Goal: Task Accomplishment & Management: Manage account settings

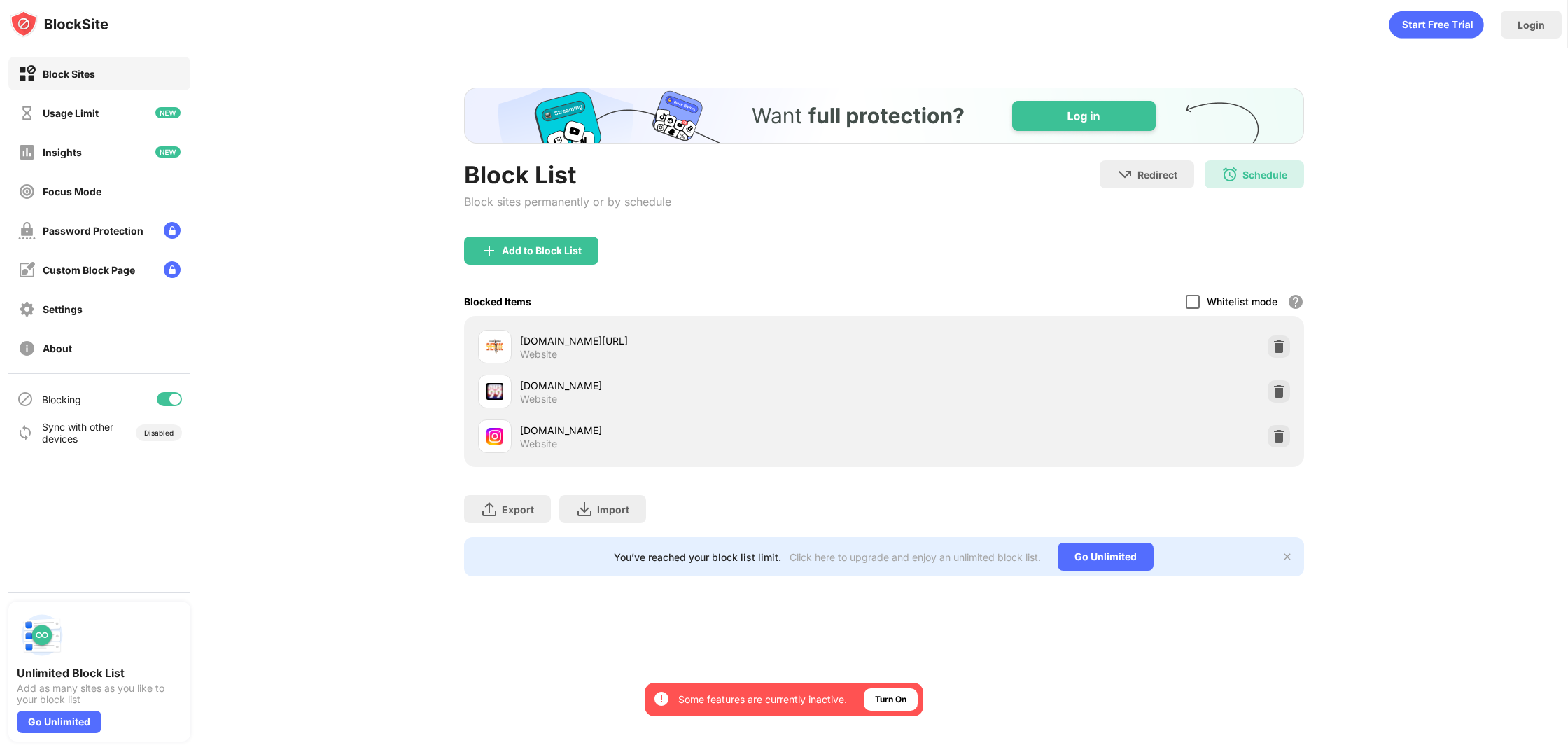
click at [1191, 306] on div at bounding box center [1192, 302] width 14 height 14
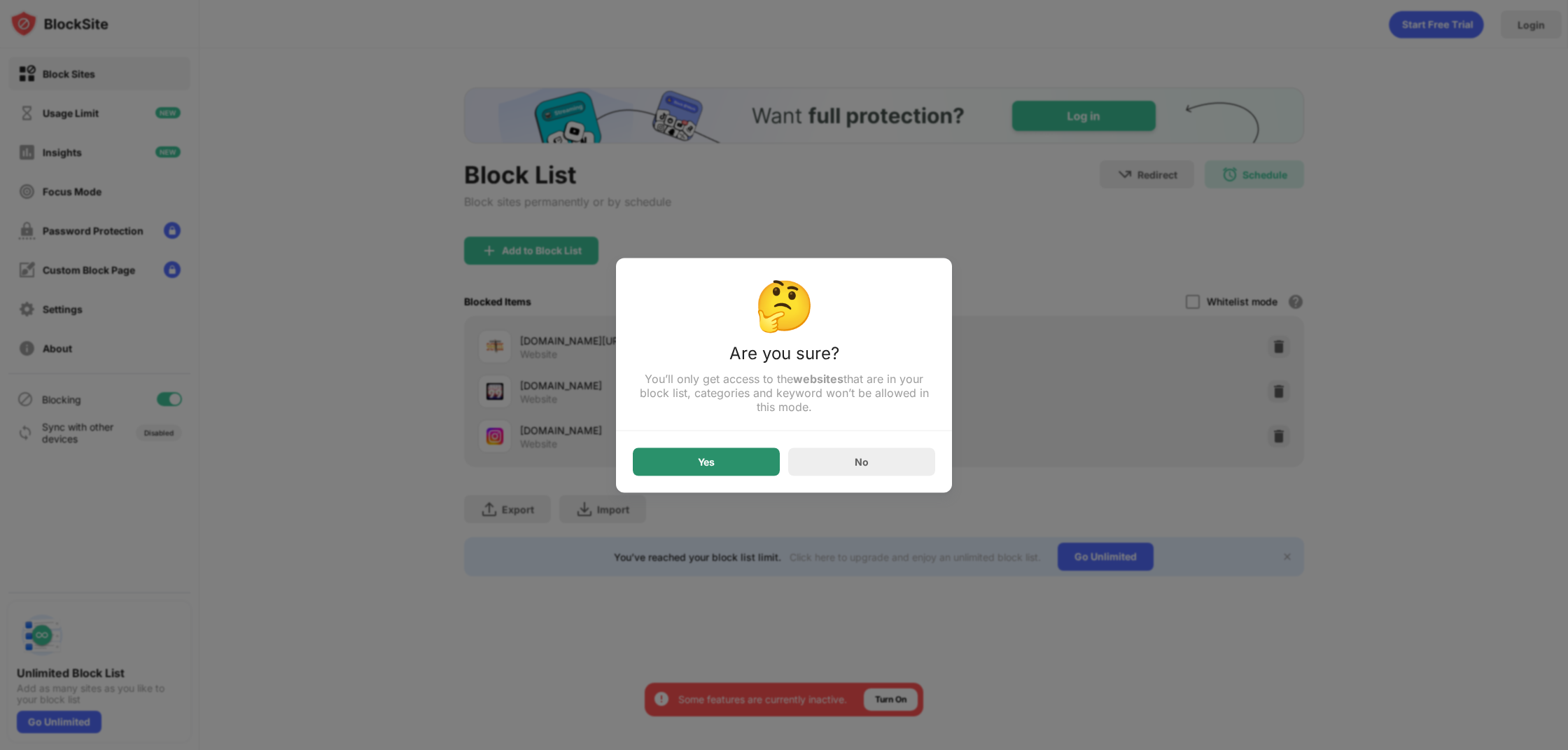
click at [715, 464] on div "Yes" at bounding box center [706, 461] width 147 height 28
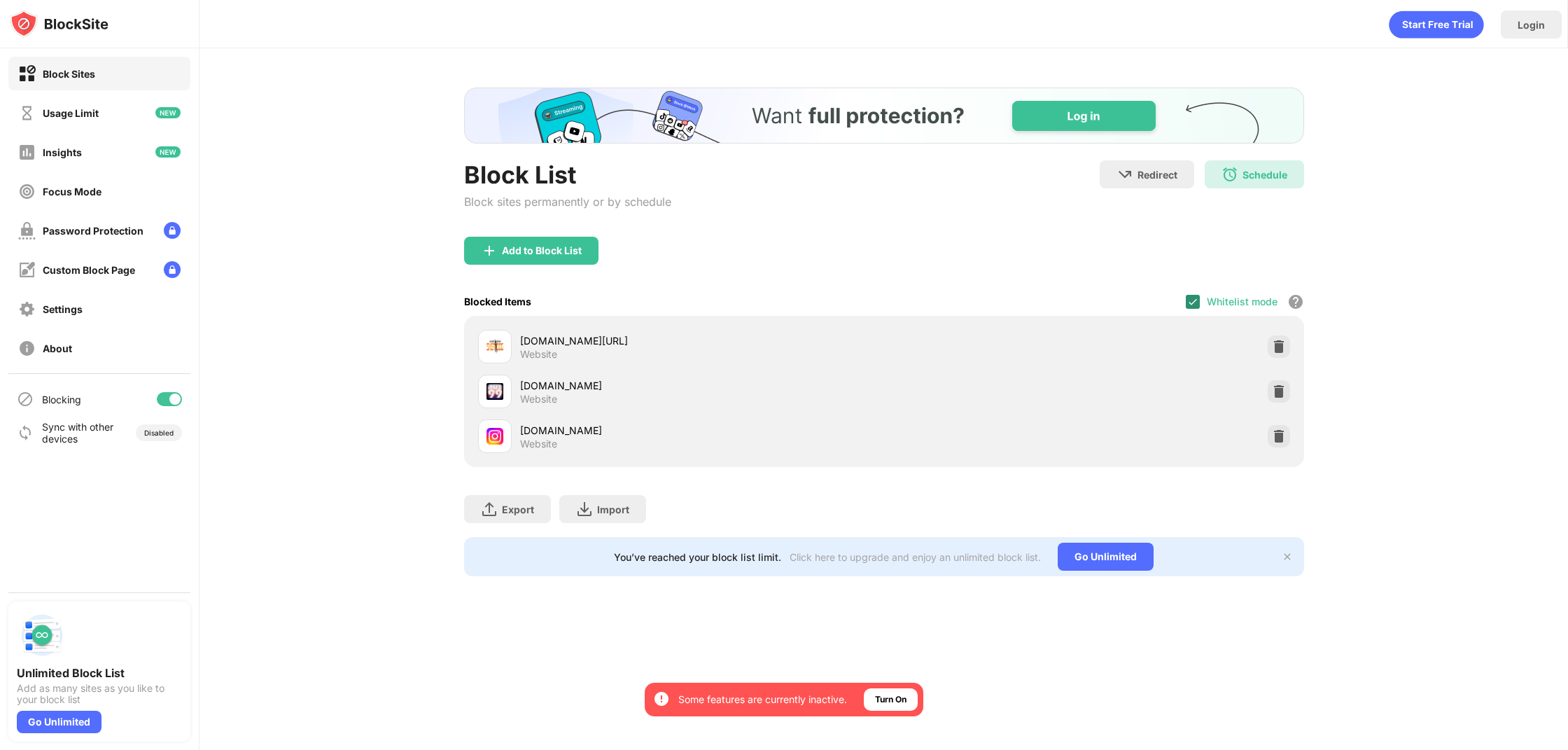
click at [1189, 304] on img at bounding box center [1192, 302] width 11 height 11
click at [1189, 295] on div at bounding box center [1192, 302] width 14 height 14
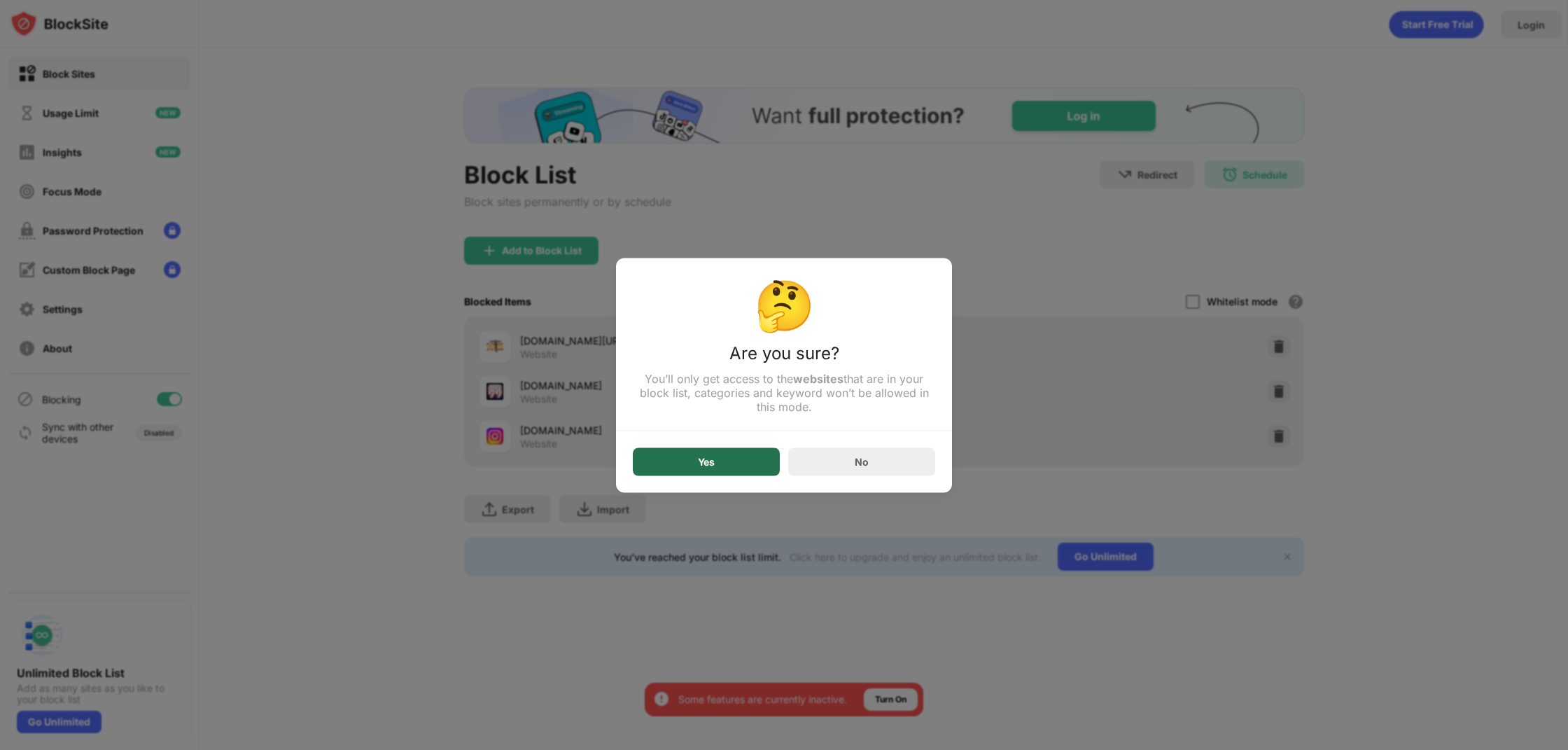
click at [732, 466] on div "Yes" at bounding box center [706, 461] width 147 height 28
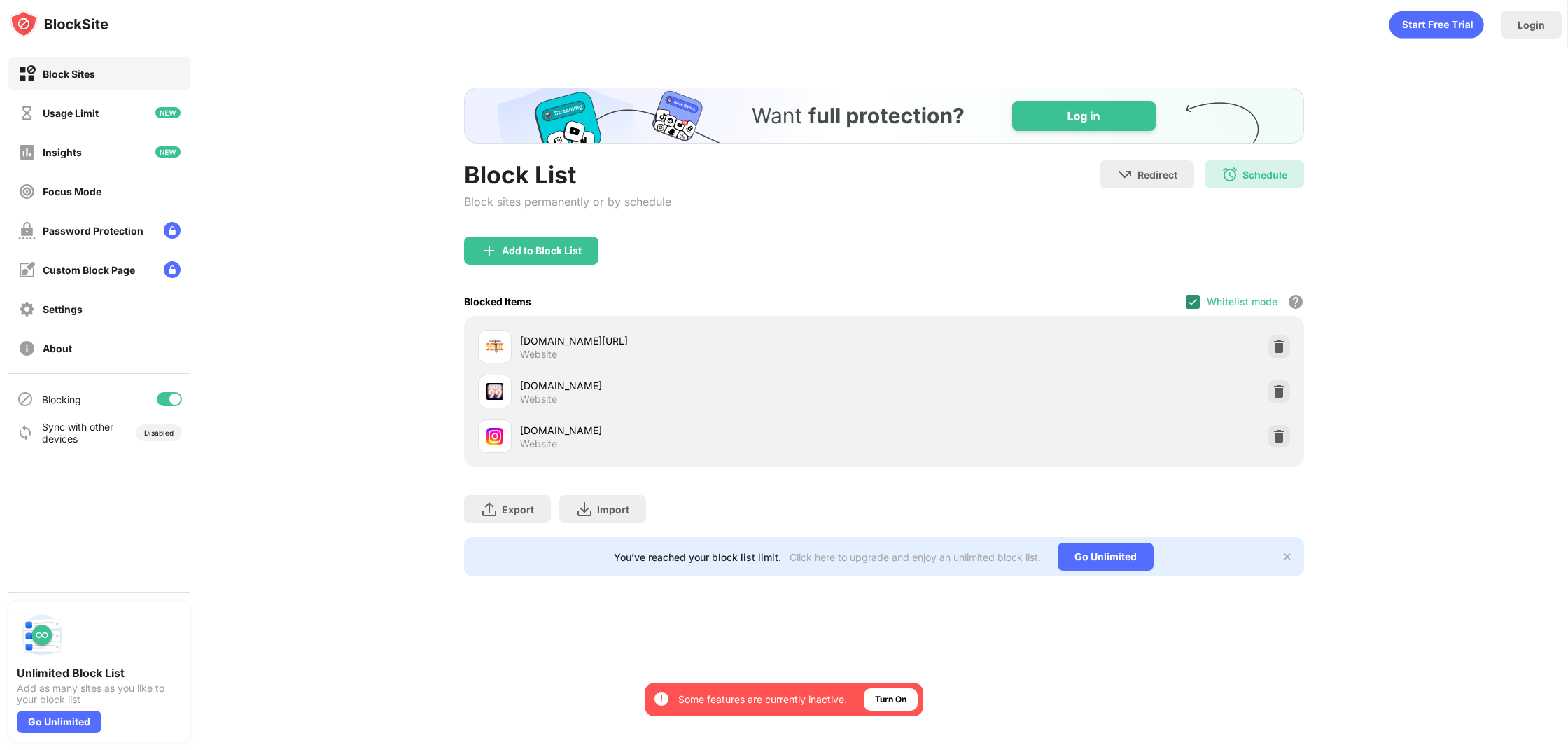
click at [1196, 303] on img at bounding box center [1192, 302] width 11 height 11
